Goal: Task Accomplishment & Management: Use online tool/utility

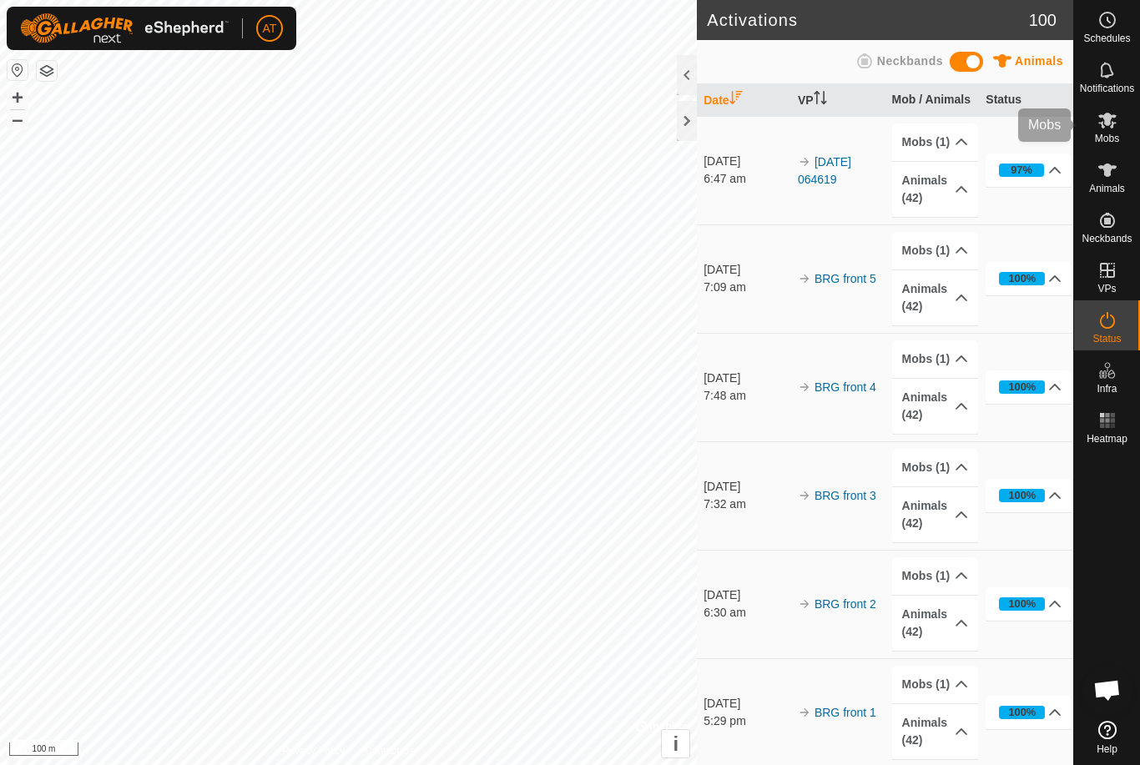
click at [1104, 134] on span "Mobs" at bounding box center [1107, 139] width 24 height 10
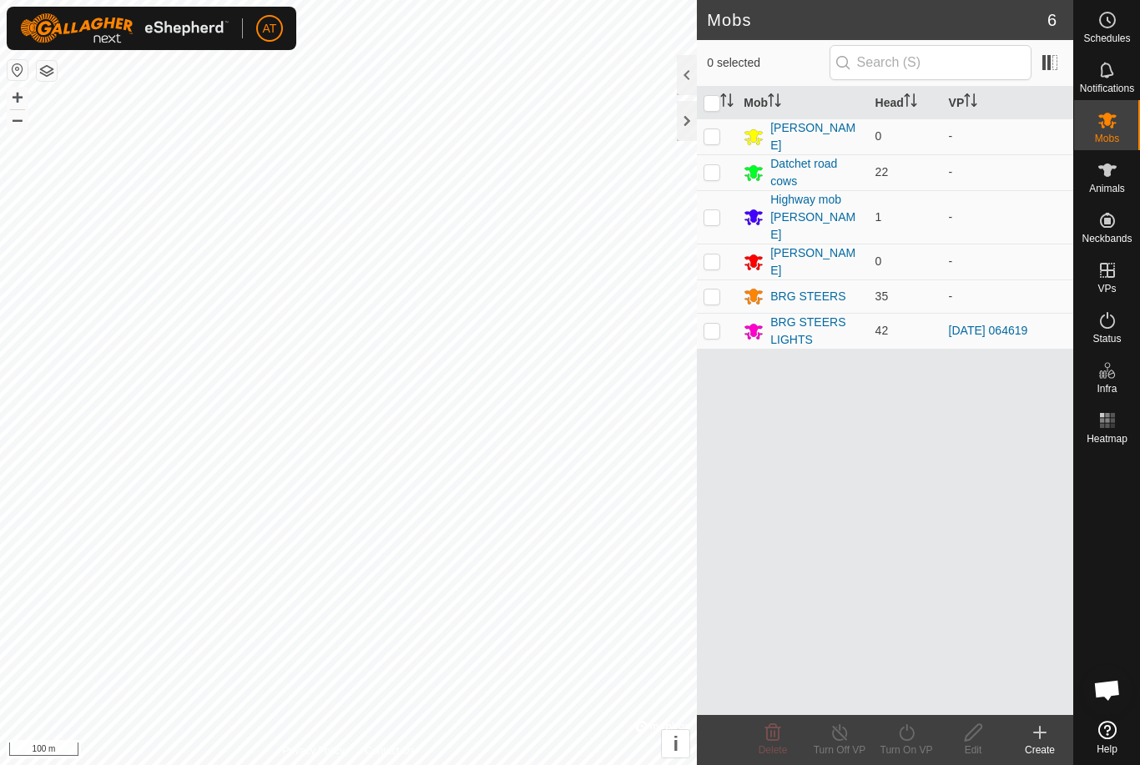
click at [707, 324] on p-checkbox at bounding box center [711, 330] width 17 height 13
checkbox input "true"
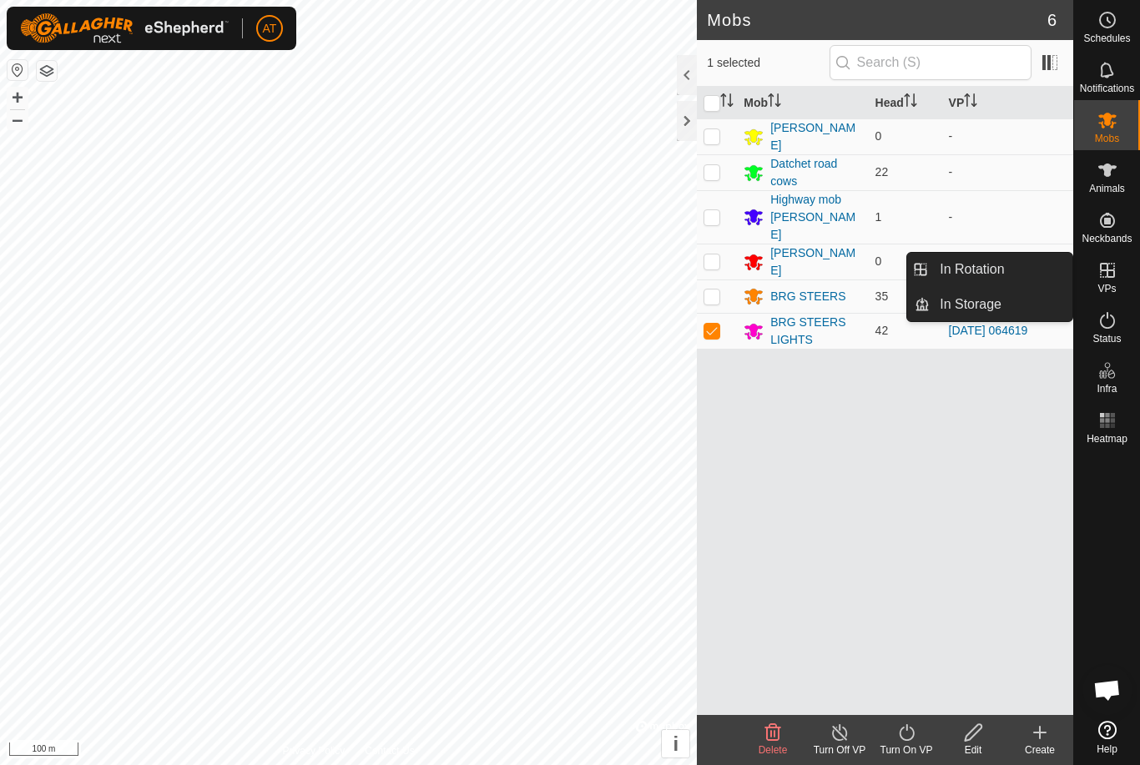
click at [920, 736] on turn-on-svg-icon at bounding box center [906, 733] width 67 height 20
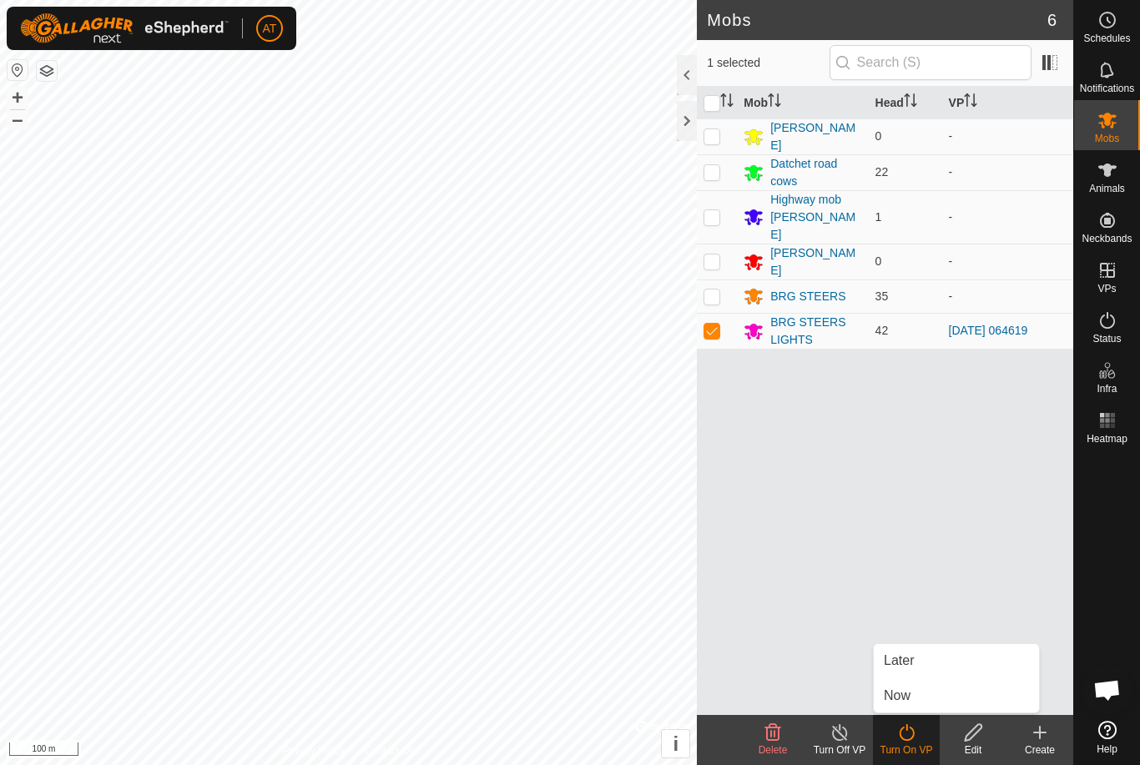
click at [903, 694] on span "Now" at bounding box center [897, 696] width 27 height 20
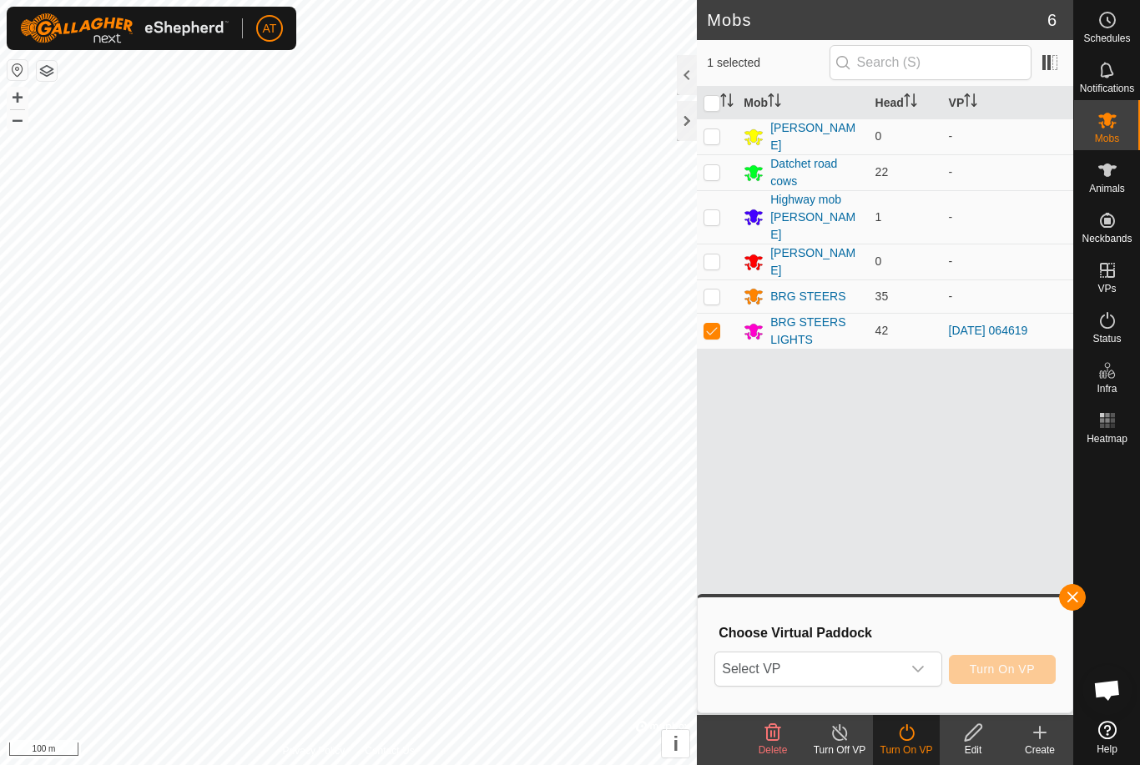
click at [925, 673] on icon "dropdown trigger" at bounding box center [917, 669] width 13 height 13
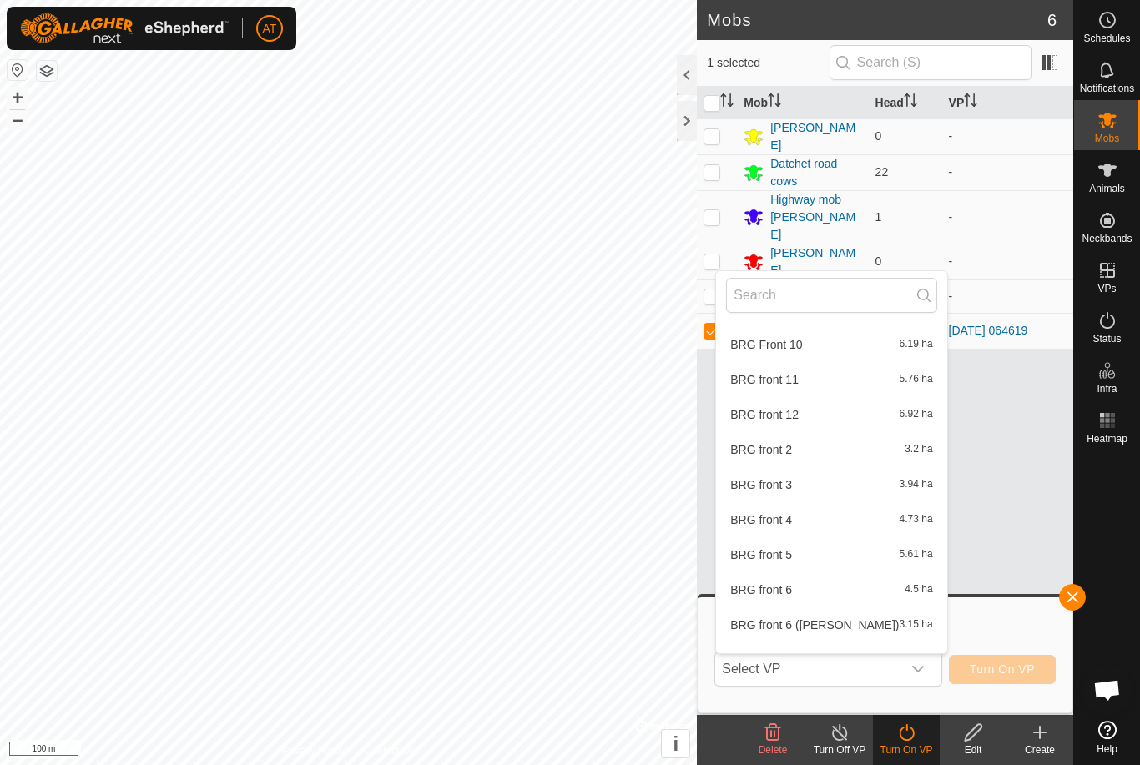
scroll to position [593, 0]
click at [780, 596] on div "BRG front 6 4.5 ha" at bounding box center [831, 588] width 210 height 20
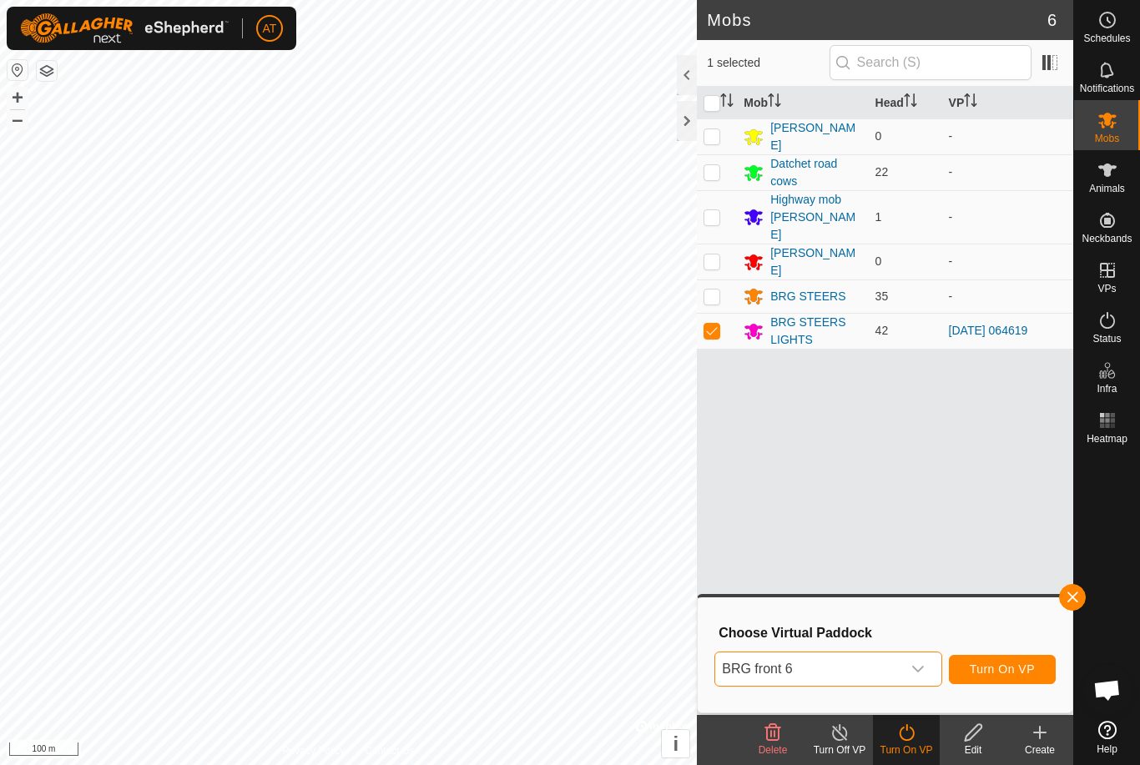
click at [937, 668] on p-select "BRG front 6" at bounding box center [827, 669] width 227 height 35
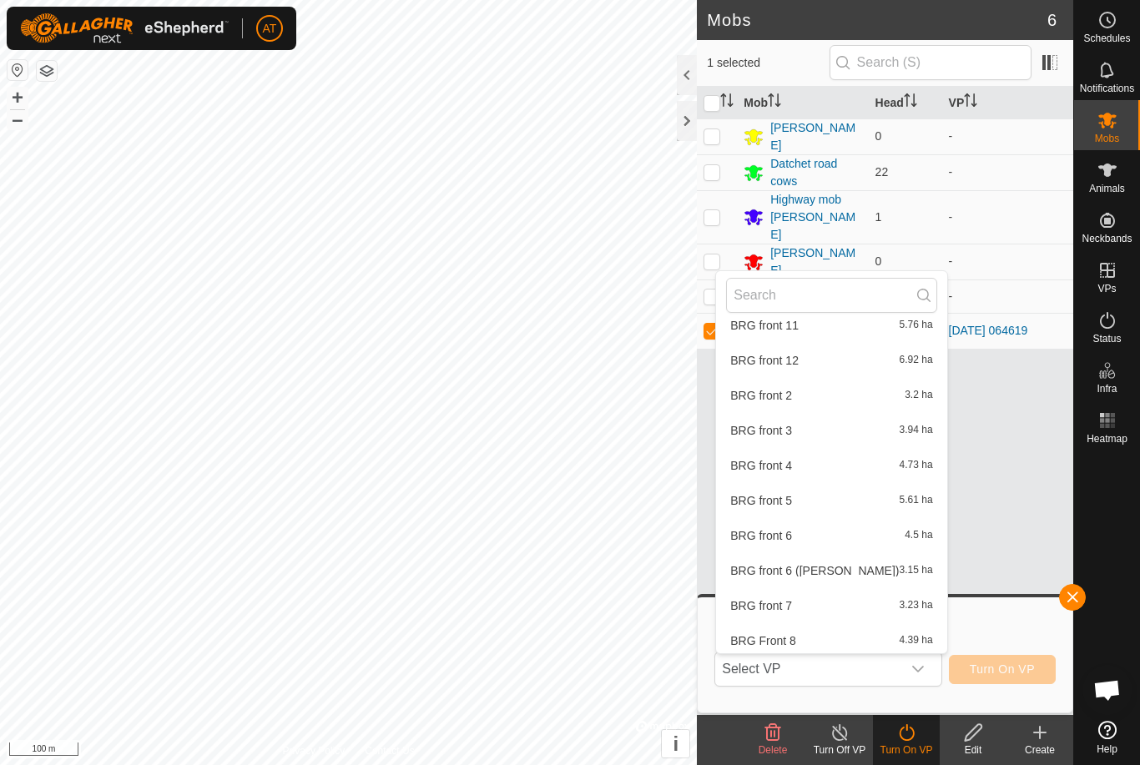
scroll to position [646, 0]
click at [781, 600] on span "BRG front 7" at bounding box center [761, 605] width 62 height 12
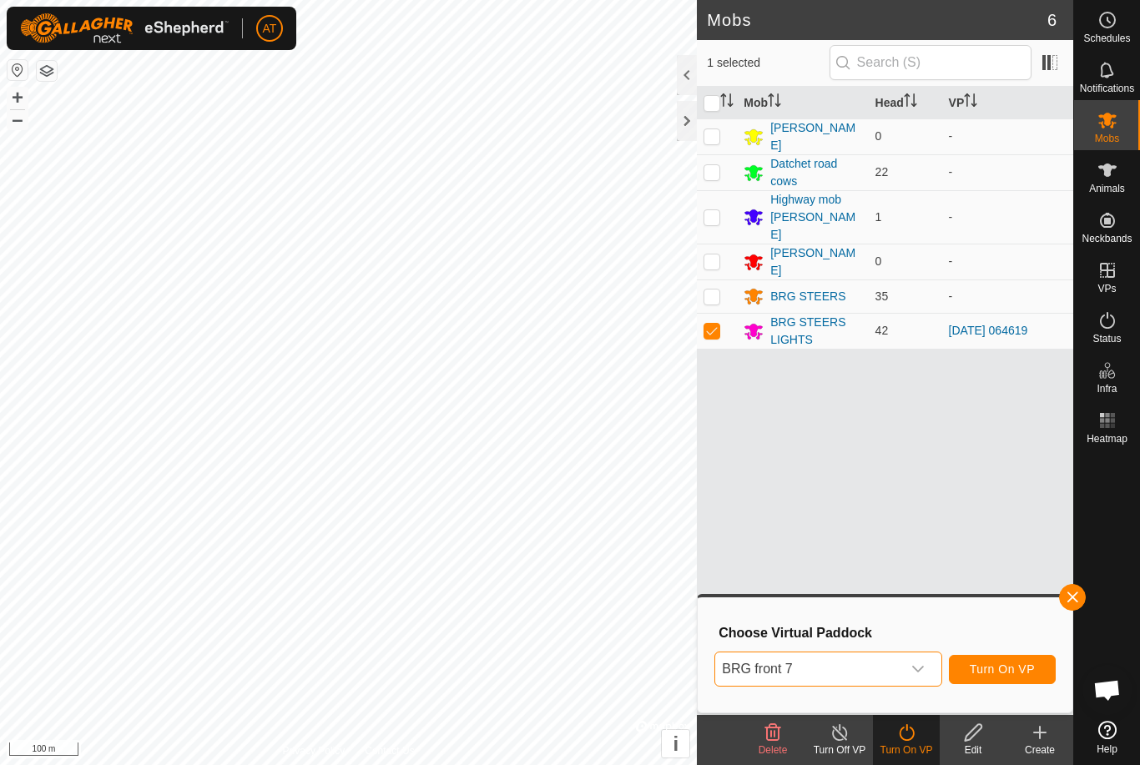
click at [934, 663] on div "dropdown trigger" at bounding box center [917, 669] width 33 height 33
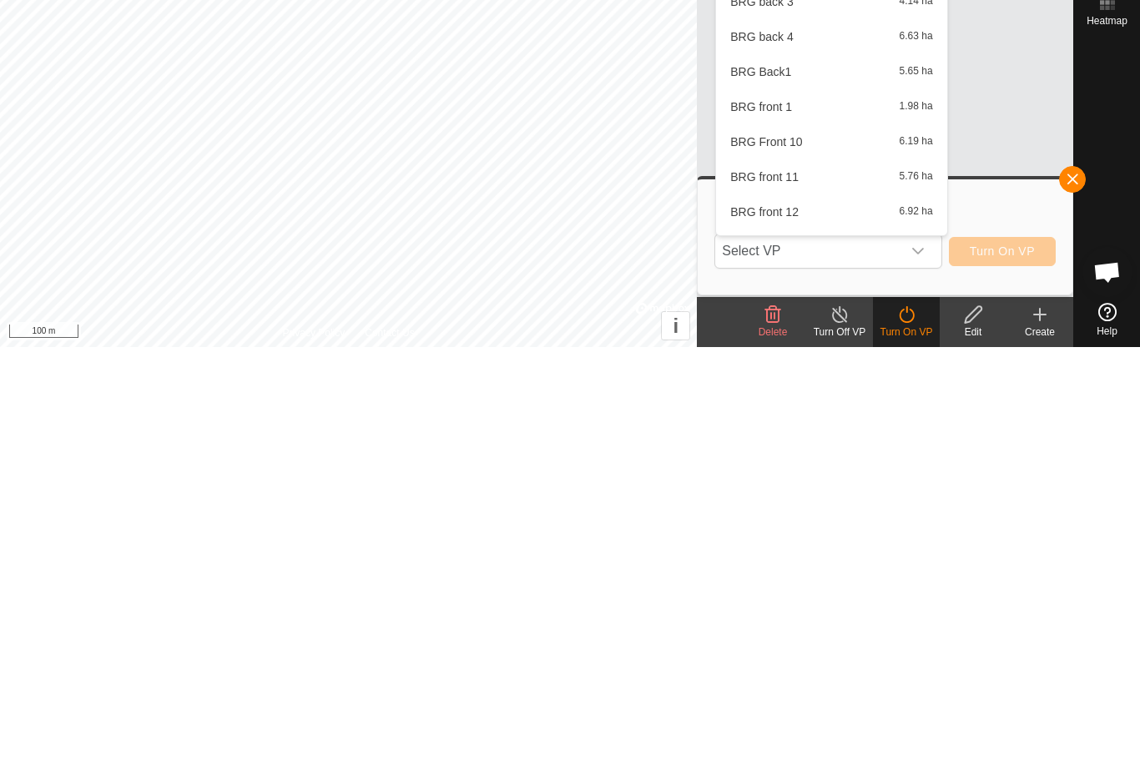
scroll to position [378, 0]
click at [796, 622] on span "BRG front 12" at bounding box center [764, 628] width 68 height 12
